Goal: Task Accomplishment & Management: Manage account settings

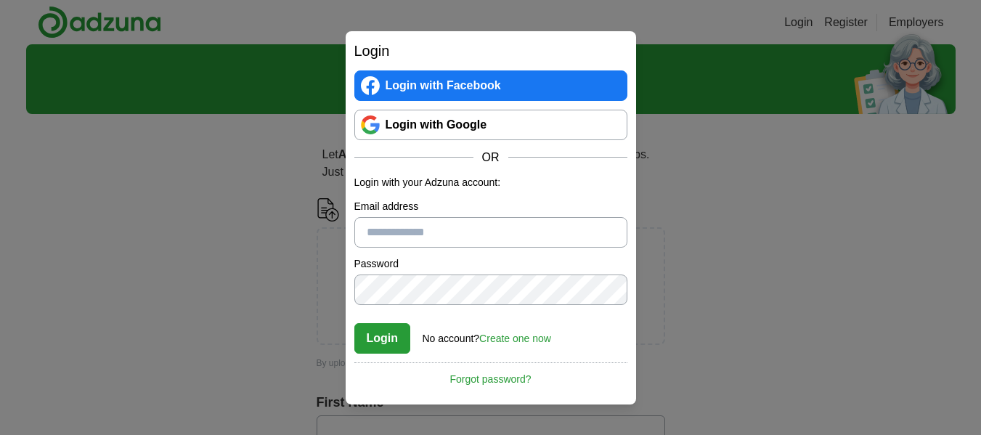
click at [408, 130] on link "Login with Google" at bounding box center [490, 125] width 273 height 31
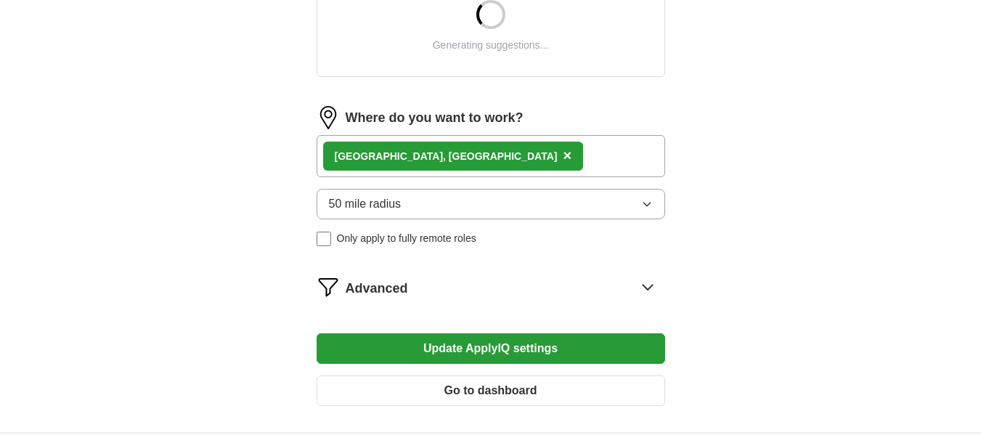
scroll to position [599, 0]
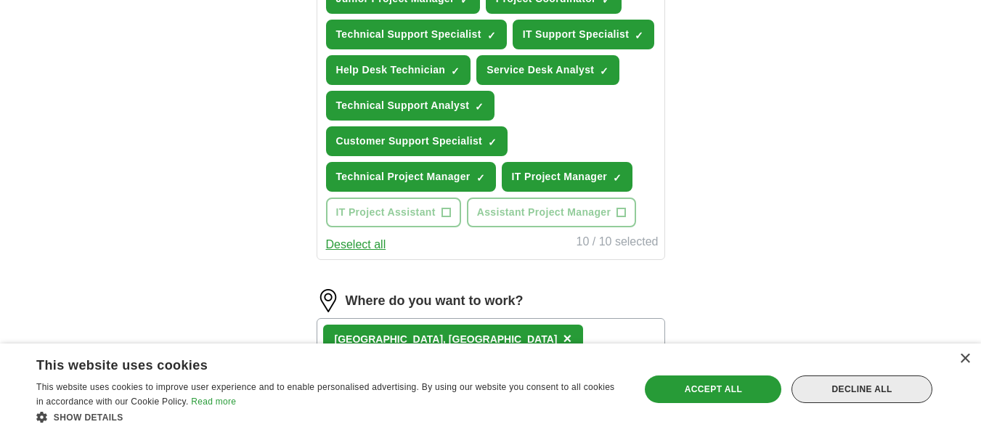
click at [869, 391] on div "Decline all" at bounding box center [862, 390] width 141 height 28
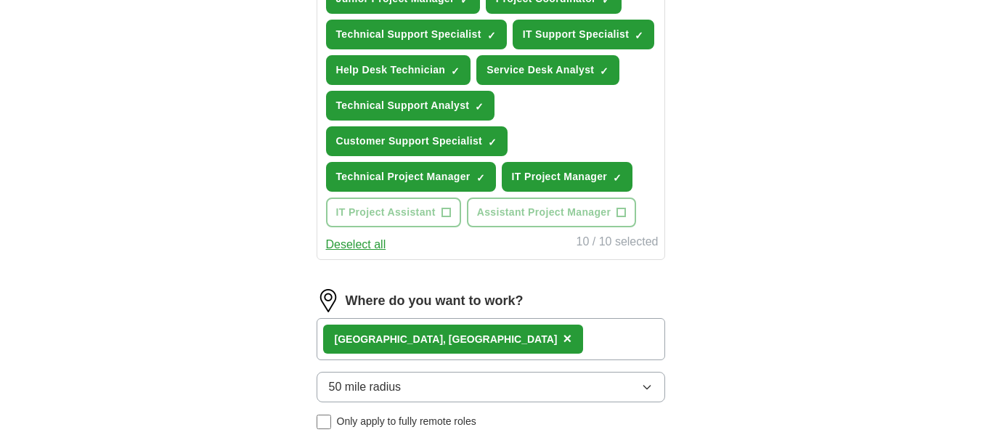
click at [563, 338] on span "×" at bounding box center [567, 338] width 9 height 16
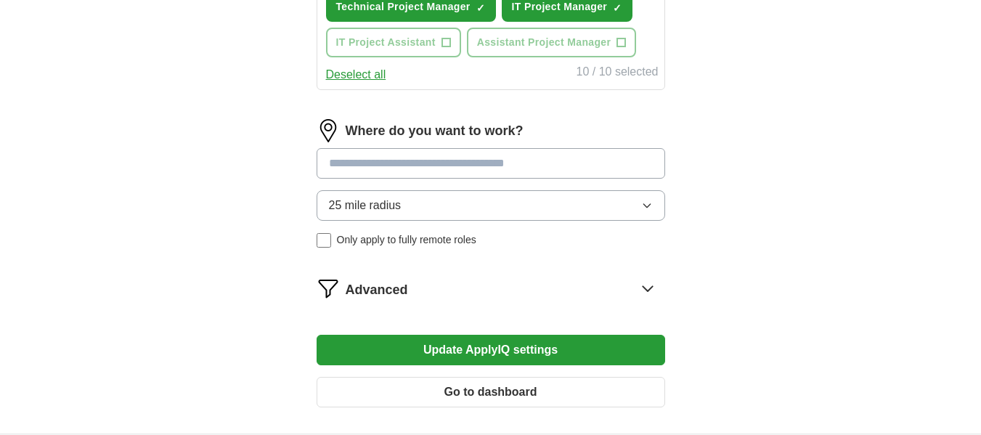
scroll to position [877, 0]
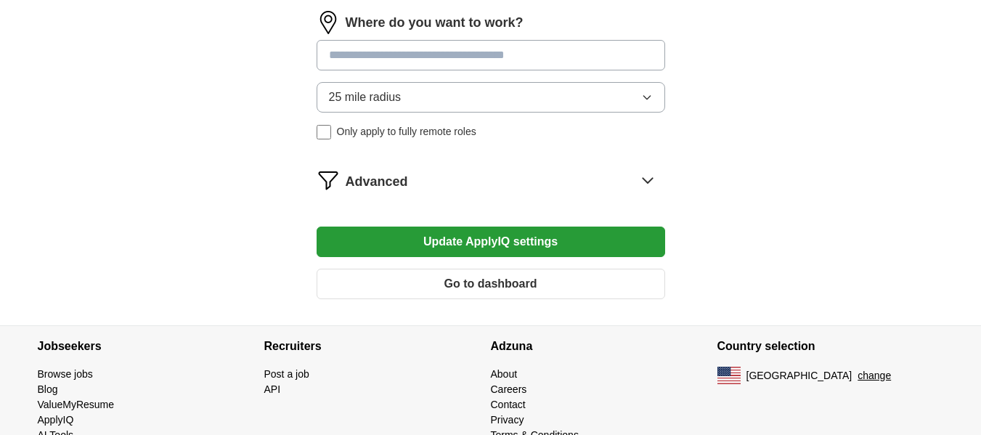
click at [341, 55] on input at bounding box center [491, 55] width 349 height 31
type input "***"
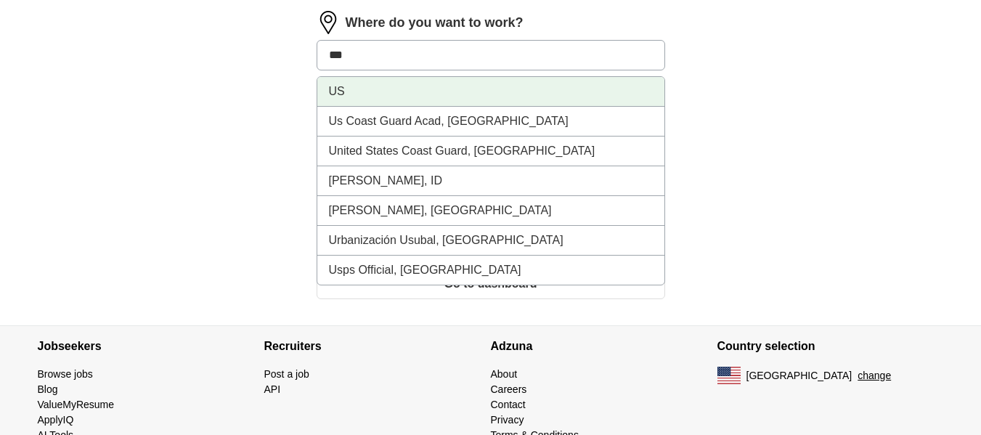
click at [342, 92] on li "US" at bounding box center [490, 92] width 347 height 30
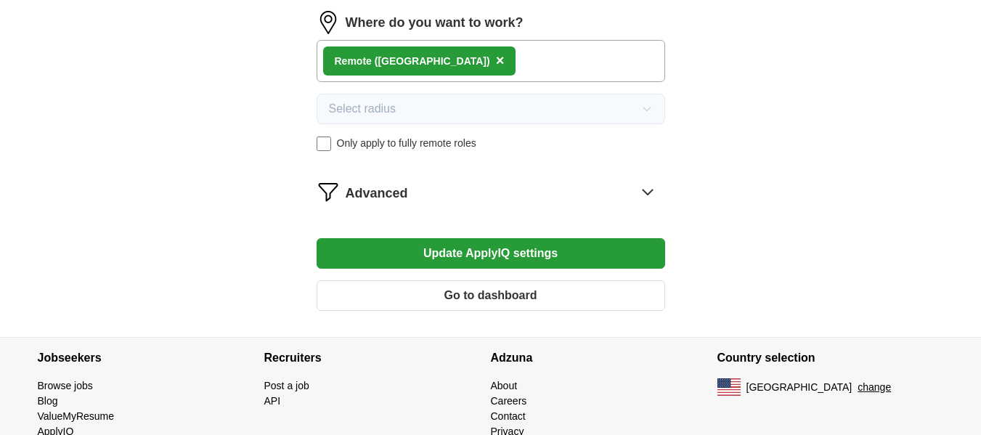
click at [521, 256] on button "Update ApplyIQ settings" at bounding box center [491, 253] width 349 height 31
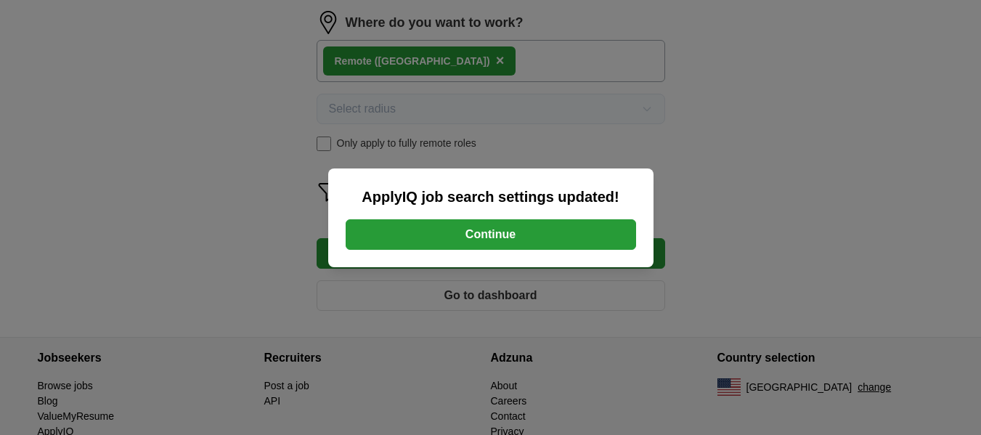
click at [601, 242] on button "Continue" at bounding box center [491, 234] width 291 height 31
